Goal: Complete application form

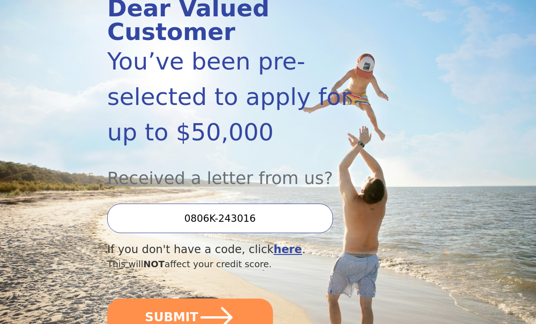
scroll to position [135, 0]
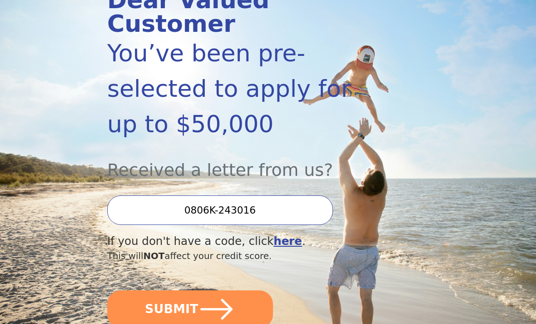
click at [192, 290] on button "SUBMIT" at bounding box center [190, 309] width 166 height 38
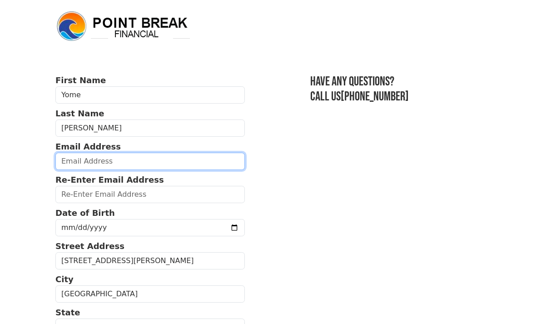
click at [109, 158] on input "email" at bounding box center [149, 161] width 189 height 17
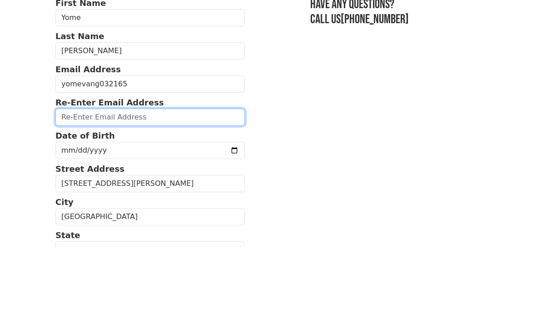
click at [107, 186] on input "email" at bounding box center [149, 194] width 189 height 17
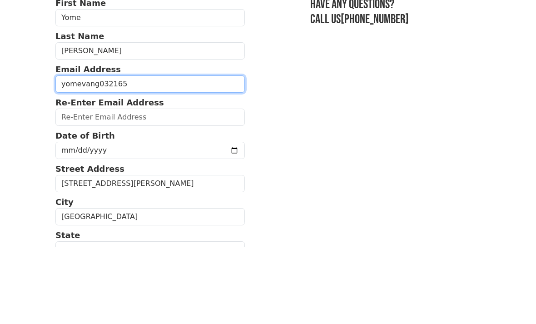
click at [135, 153] on input "yomevang032165" at bounding box center [149, 161] width 189 height 17
type input "[EMAIL_ADDRESS][DOMAIN_NAME]"
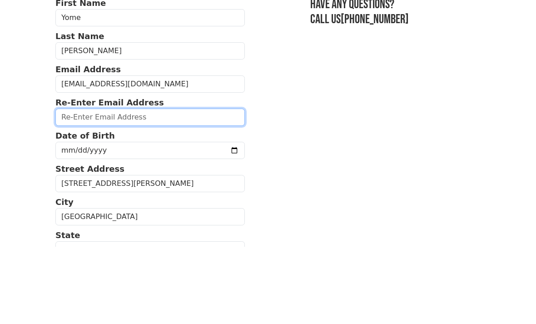
click at [91, 186] on input "email" at bounding box center [149, 194] width 189 height 17
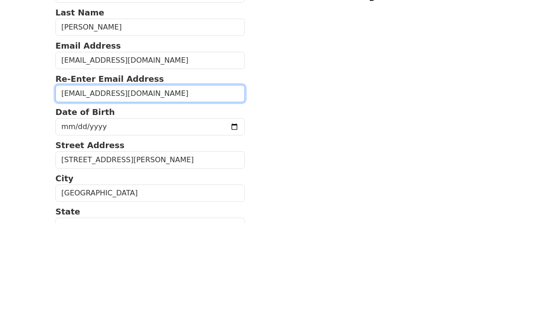
type input "[EMAIL_ADDRESS][DOMAIN_NAME]"
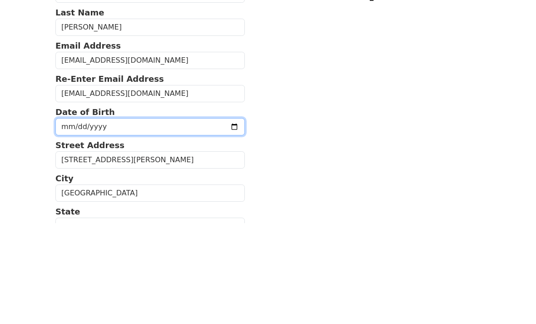
click at [110, 219] on input "date" at bounding box center [149, 227] width 189 height 17
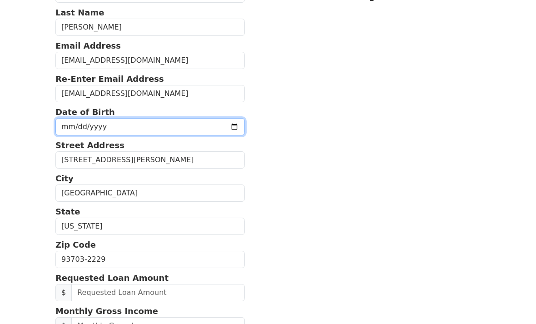
click at [178, 129] on input "[DATE]" at bounding box center [149, 126] width 189 height 17
type input "[DATE]"
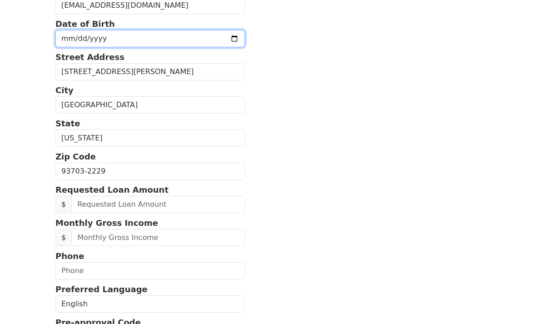
scroll to position [192, 0]
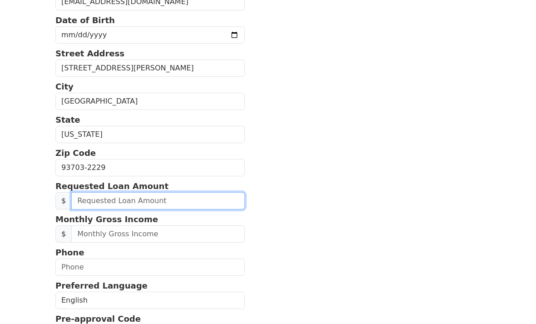
click at [95, 201] on input "text" at bounding box center [157, 200] width 173 height 17
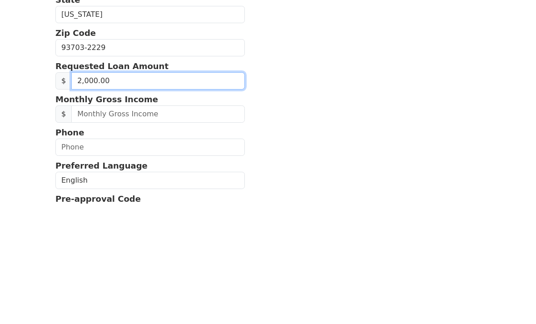
type input "20,000.00"
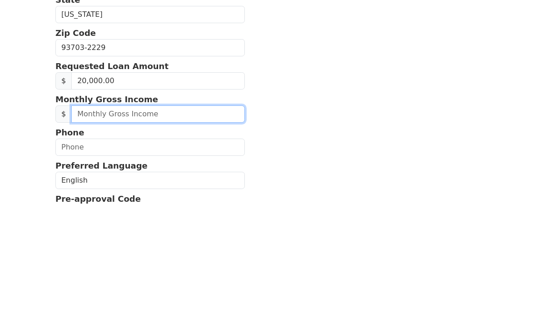
click at [109, 226] on input "text" at bounding box center [157, 234] width 173 height 17
type input "4.00"
type input "4,500.00"
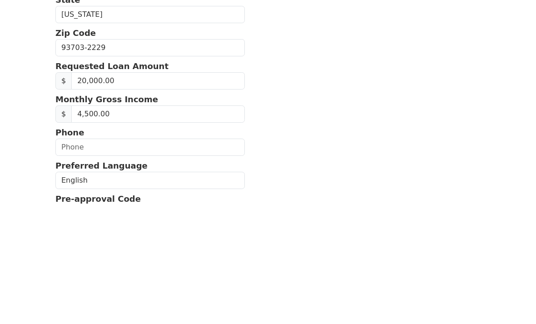
click at [355, 117] on section "First Name Yome Last Name [PERSON_NAME] Email Address [EMAIL_ADDRESS][DOMAIN_NA…" at bounding box center [267, 168] width 425 height 572
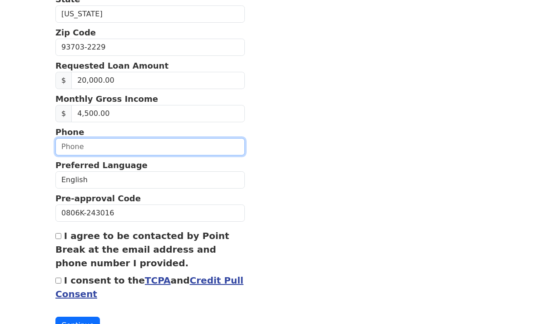
click at [192, 145] on input "text" at bounding box center [149, 146] width 189 height 17
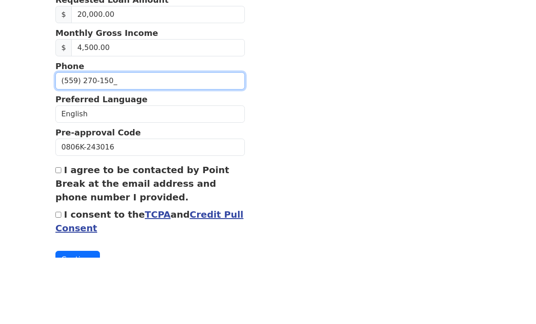
type input "[PHONE_NUMBER]"
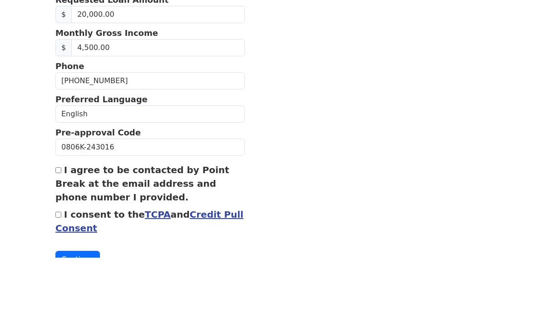
click at [364, 109] on section "First Name Yome Last Name [PERSON_NAME] Email Address [EMAIL_ADDRESS][DOMAIN_NA…" at bounding box center [267, 48] width 425 height 572
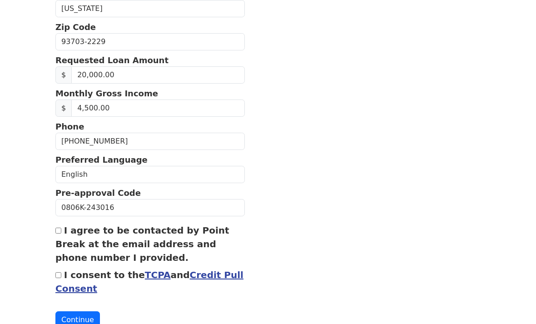
click at [56, 230] on input "I agree to be contacted by Point Break at the email address and phone number I …" at bounding box center [58, 230] width 6 height 6
checkbox input "true"
click at [56, 276] on input "I consent to the TCPA and Credit Pull Consent" at bounding box center [58, 275] width 6 height 6
checkbox input "true"
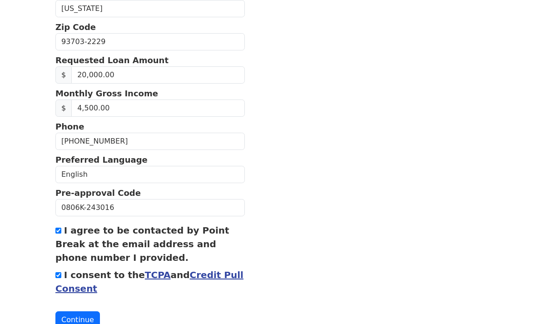
click at [68, 318] on button "Continue" at bounding box center [77, 319] width 44 height 17
